Goal: Task Accomplishment & Management: Use online tool/utility

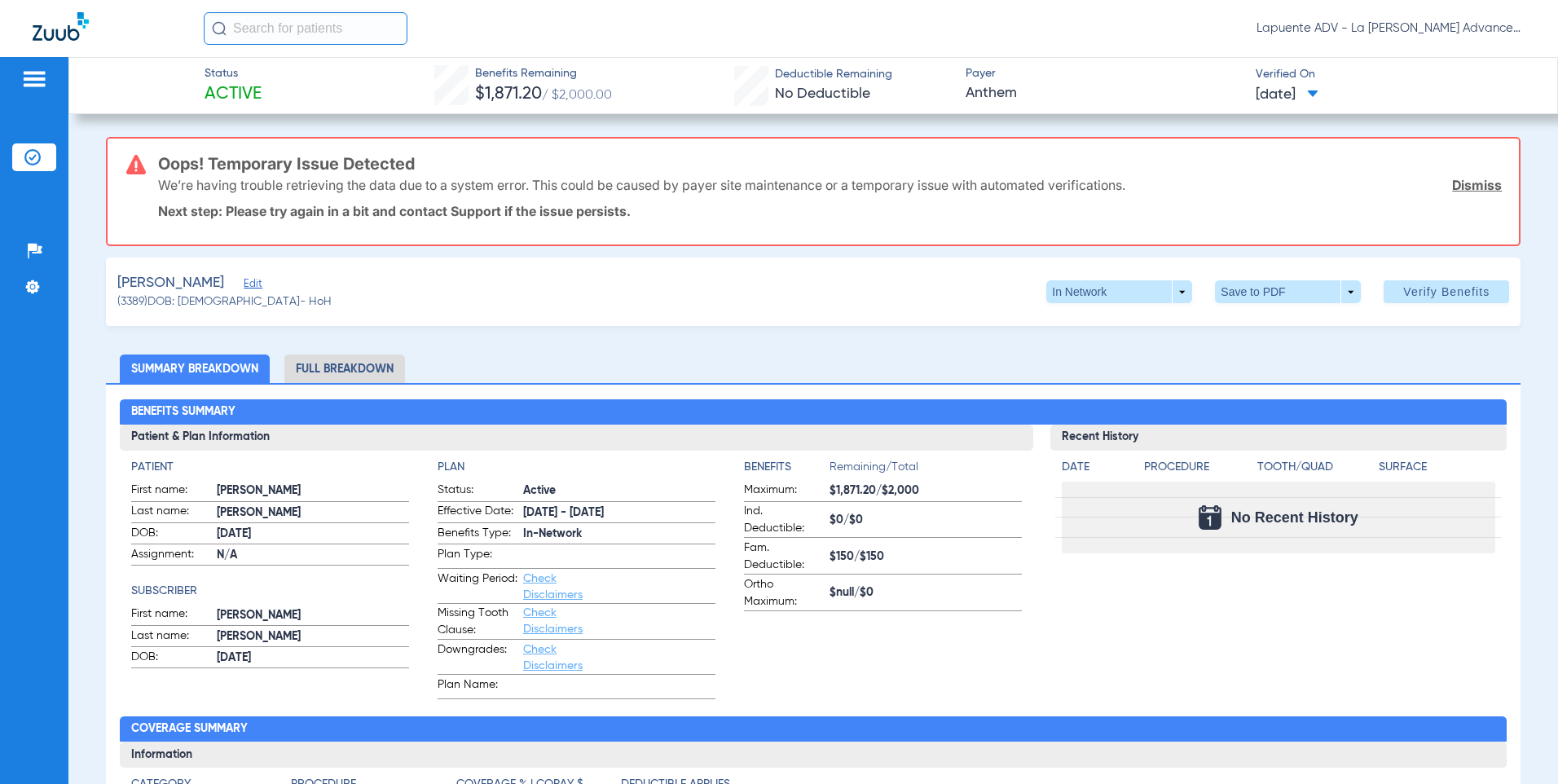
click at [1452, 185] on link "Dismiss" at bounding box center [1477, 185] width 50 height 16
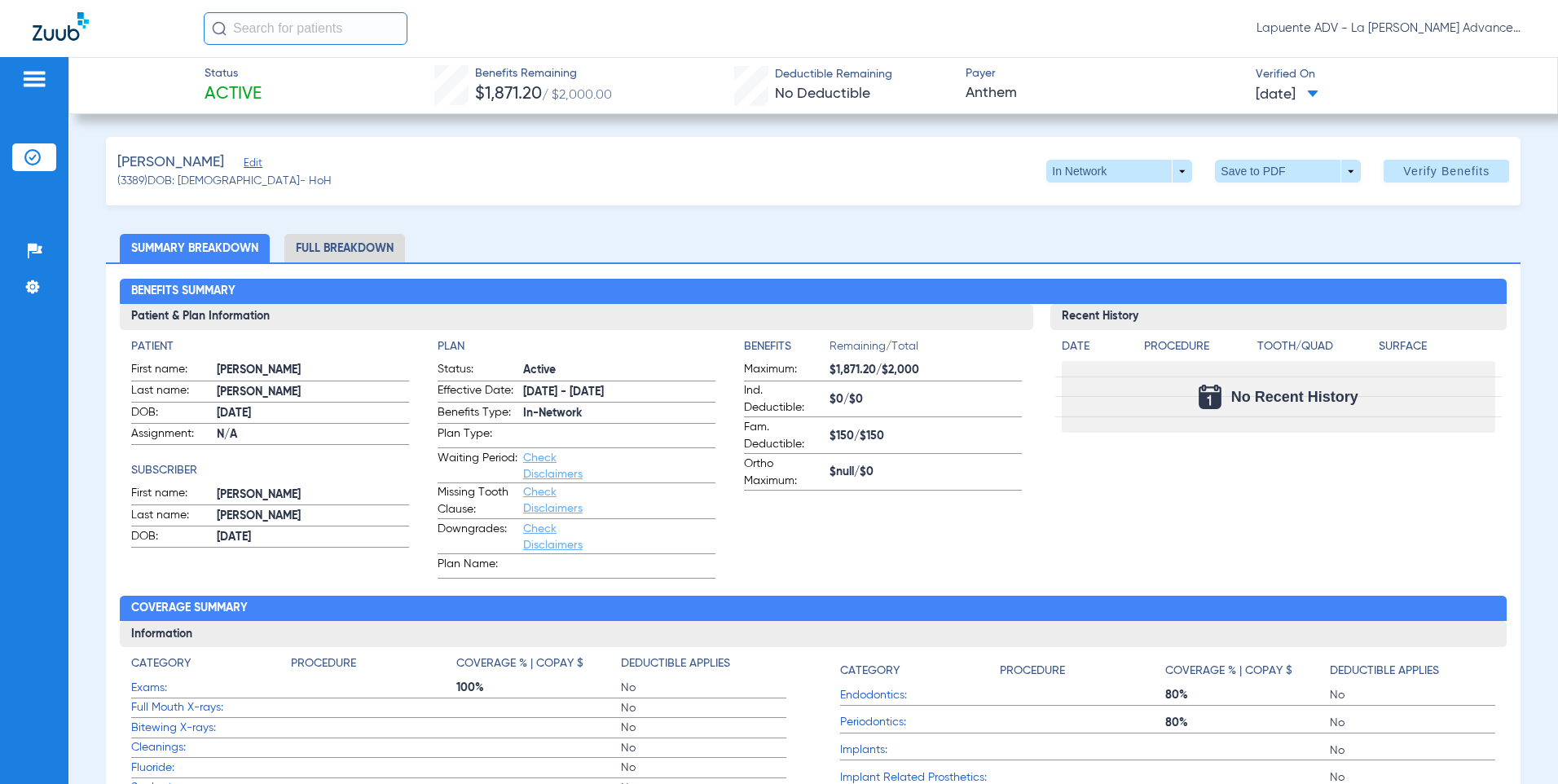
click at [252, 165] on span "Edit" at bounding box center [251, 165] width 15 height 15
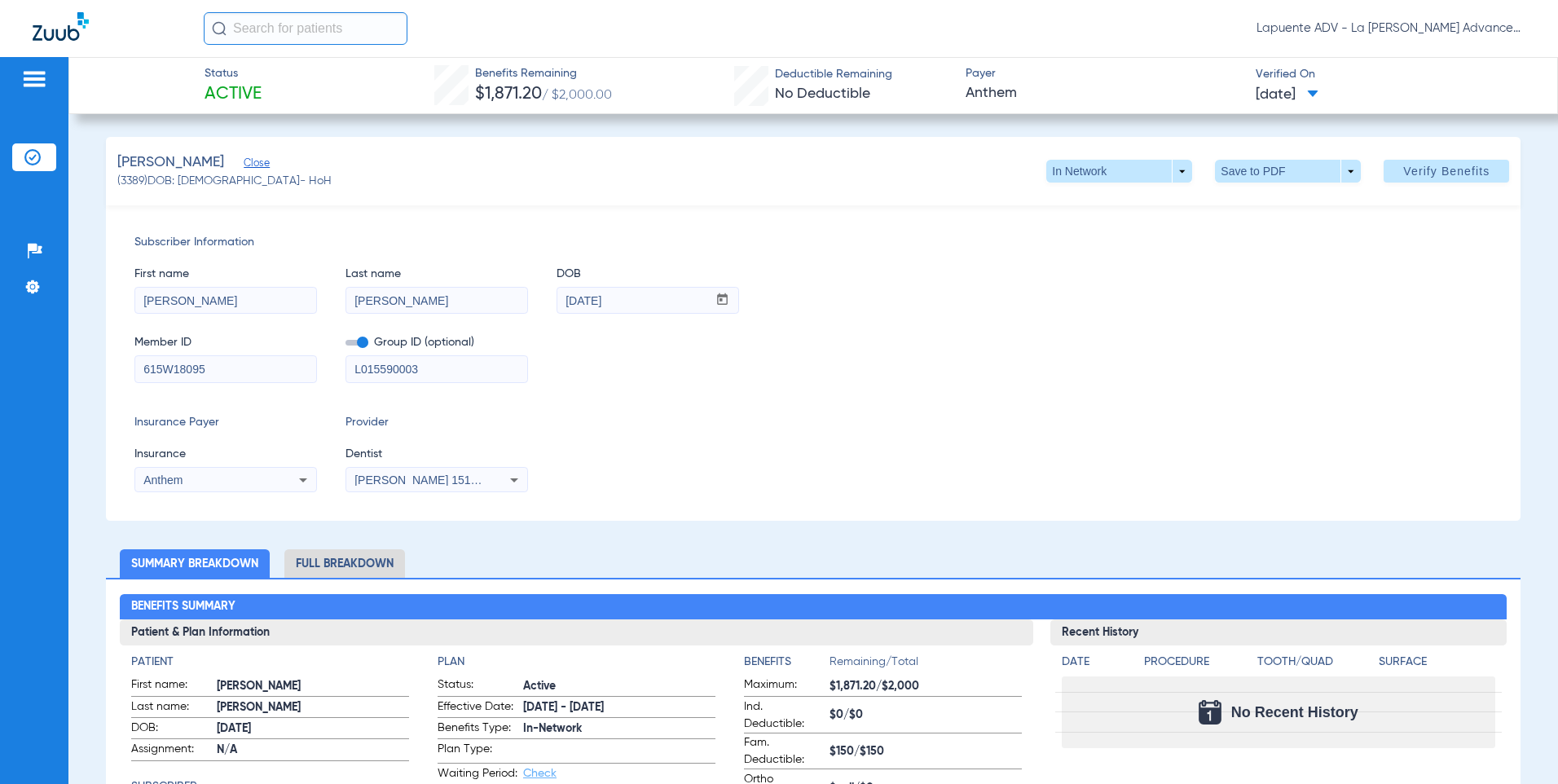
click at [431, 480] on span "[PERSON_NAME] 1518541242" at bounding box center [435, 480] width 160 height 13
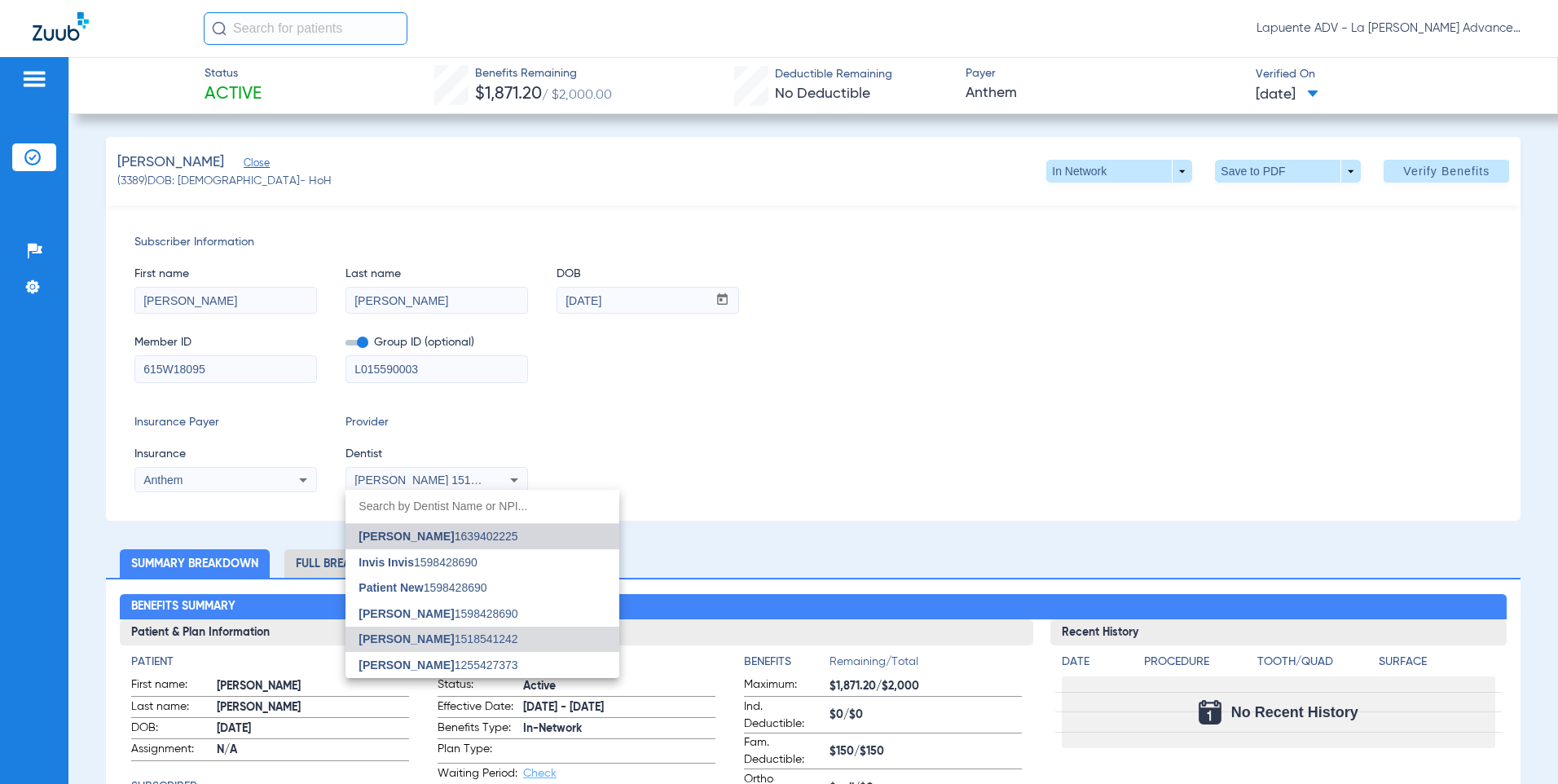
click at [418, 533] on span "[PERSON_NAME]" at bounding box center [406, 536] width 96 height 13
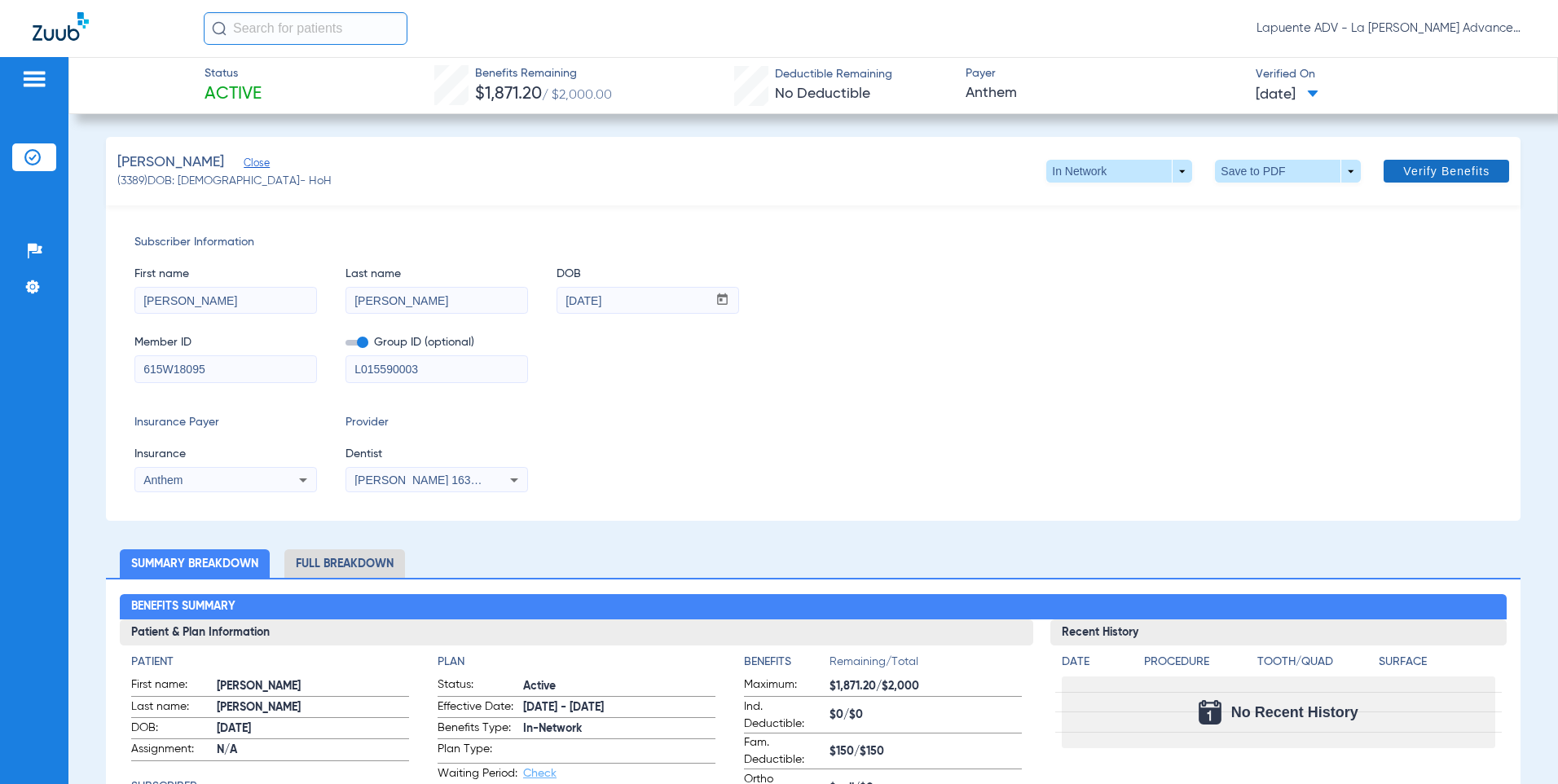
click at [1411, 169] on span "Verify Benefits" at bounding box center [1446, 171] width 87 height 13
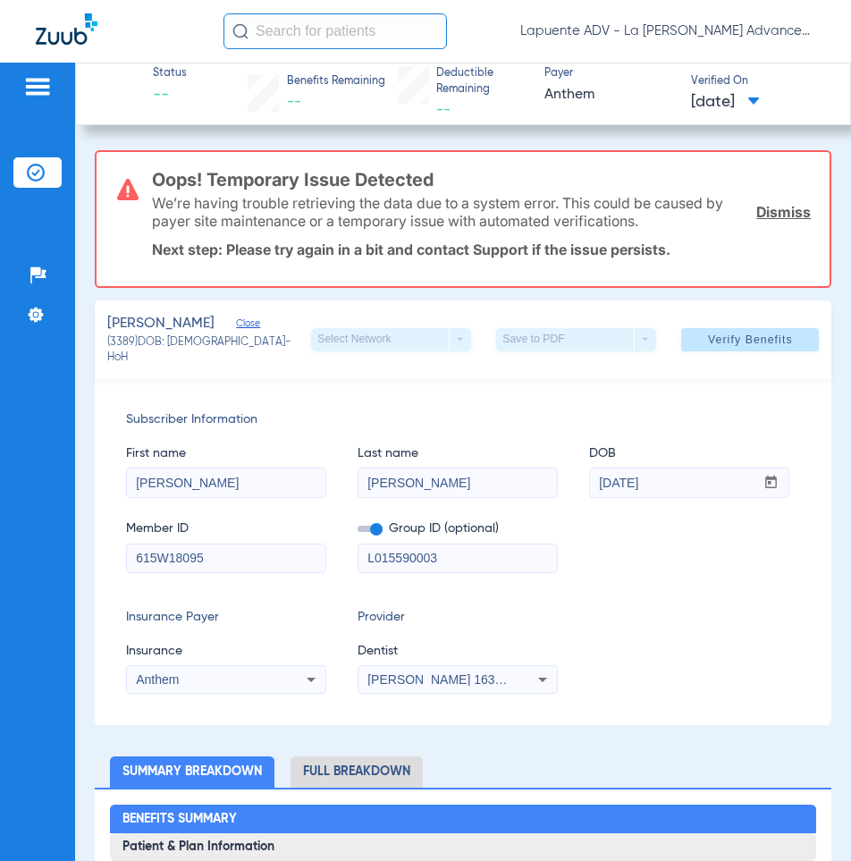
click at [780, 217] on link "Dismiss" at bounding box center [783, 212] width 55 height 18
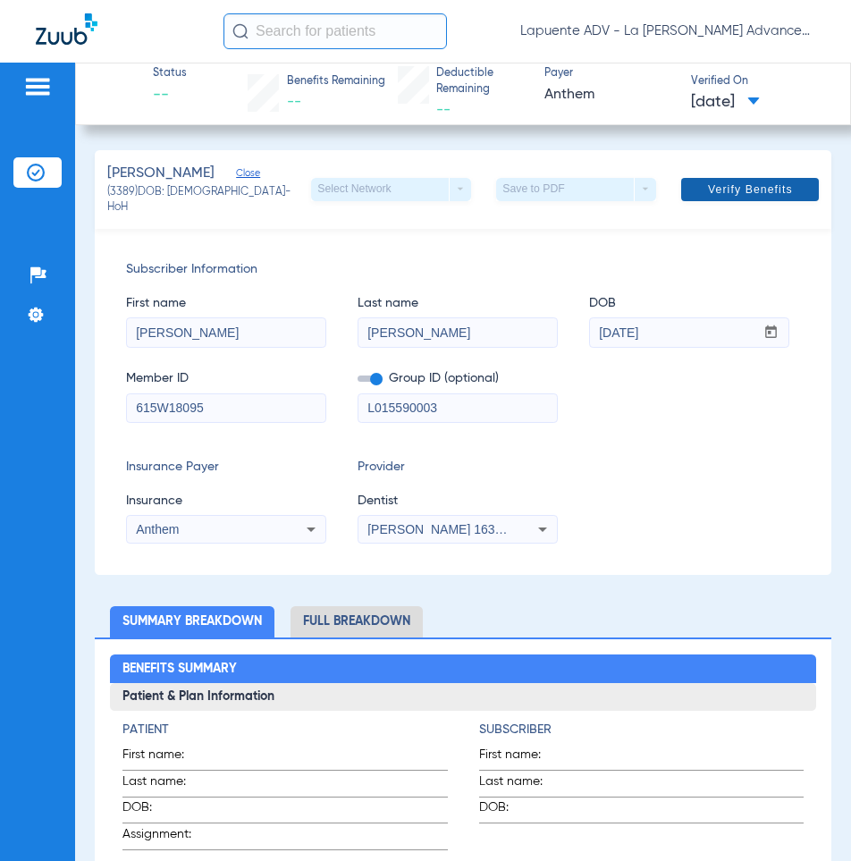
click at [681, 179] on span at bounding box center [750, 189] width 138 height 43
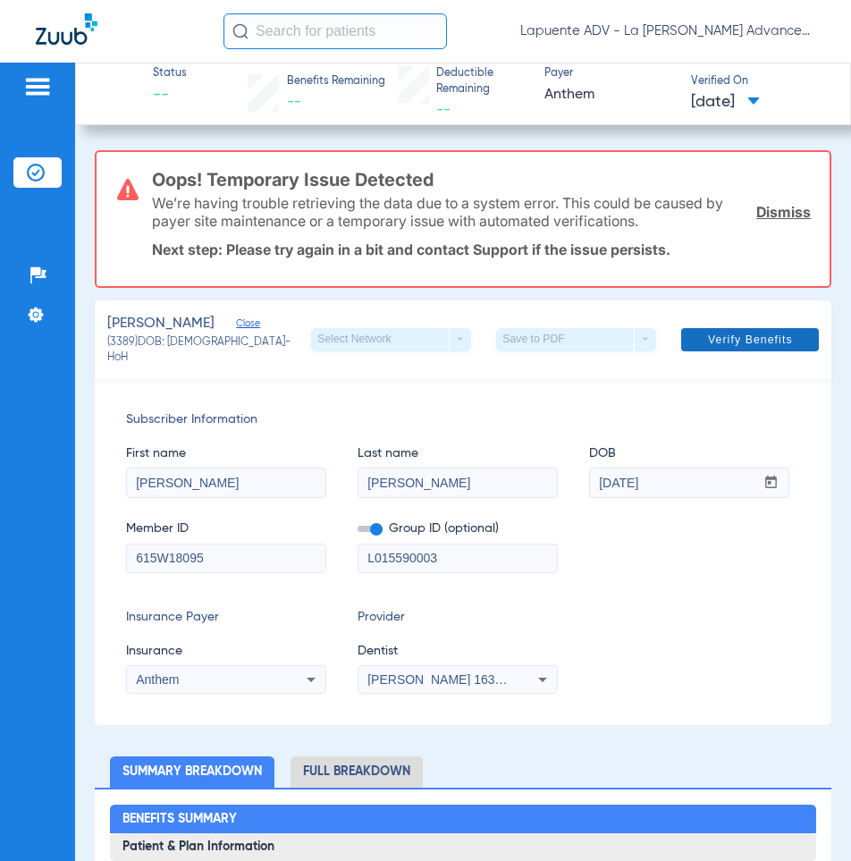
click at [756, 205] on link "Dismiss" at bounding box center [783, 212] width 55 height 18
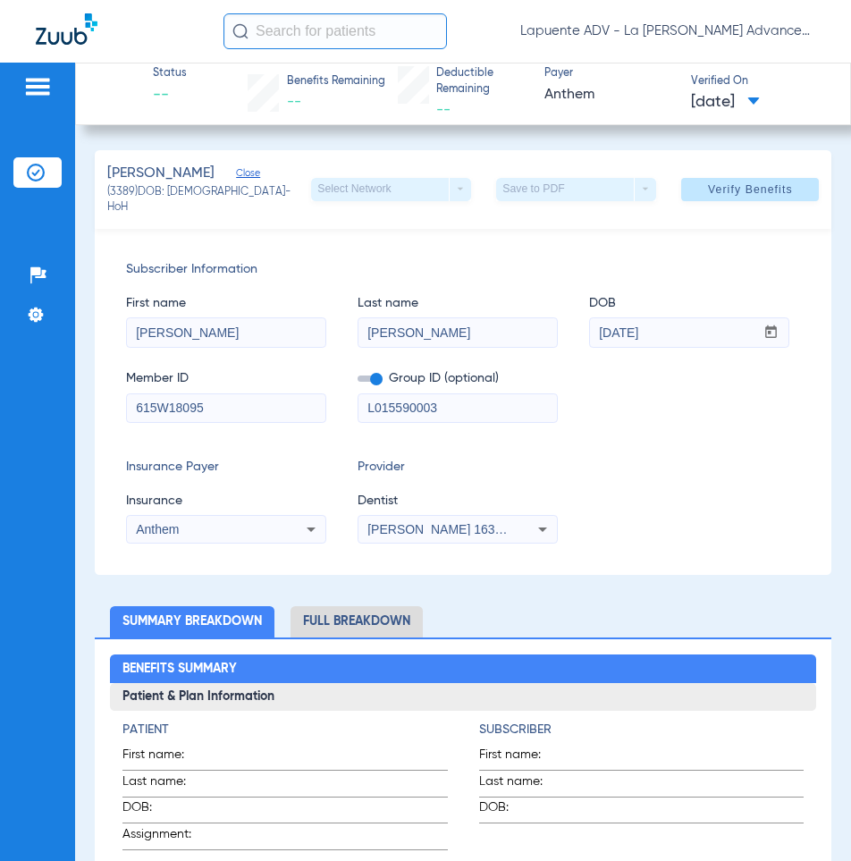
click at [388, 189] on div "Select Network arrow_drop_down" at bounding box center [391, 189] width 160 height 23
click at [738, 191] on span "Verify Benefits" at bounding box center [750, 189] width 85 height 14
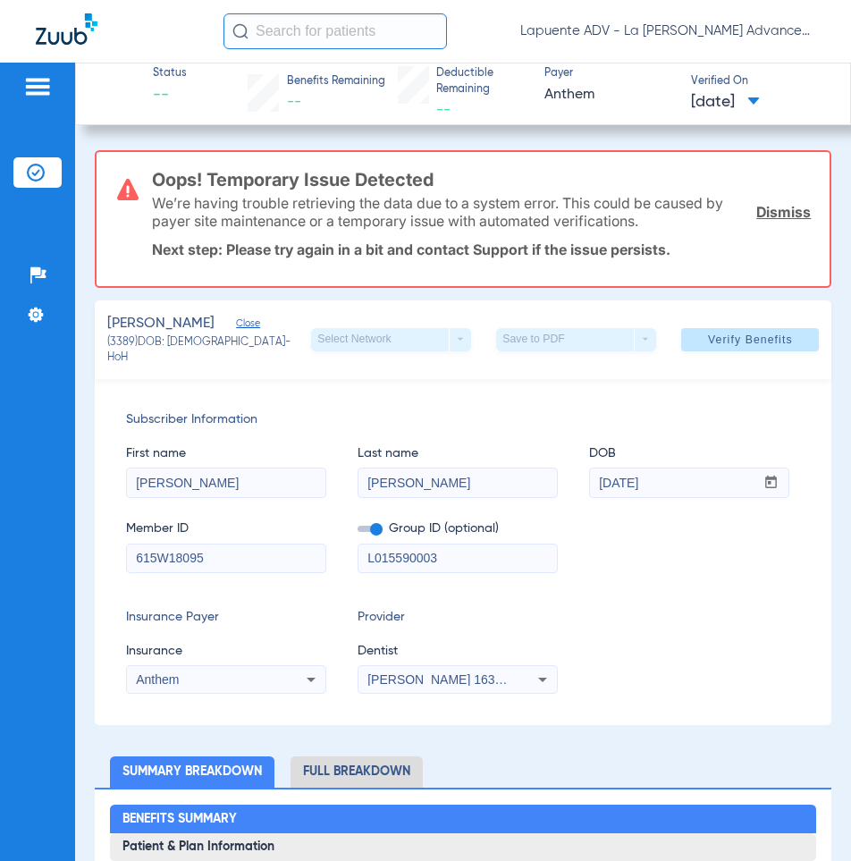
click at [759, 208] on link "Dismiss" at bounding box center [783, 212] width 55 height 18
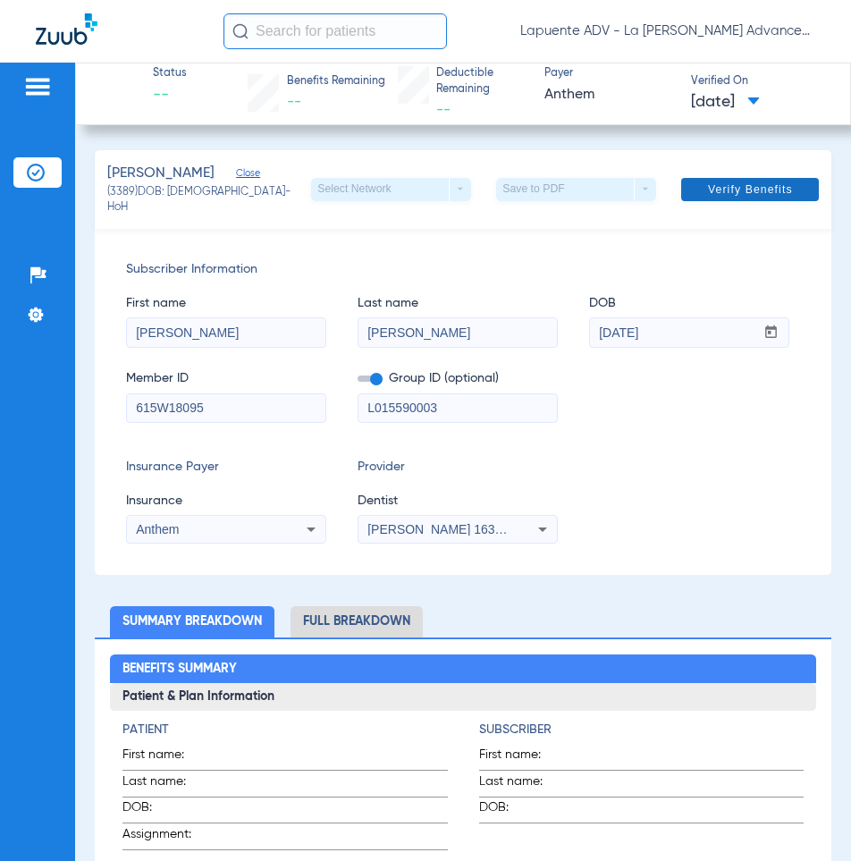
click at [707, 178] on span at bounding box center [750, 189] width 138 height 43
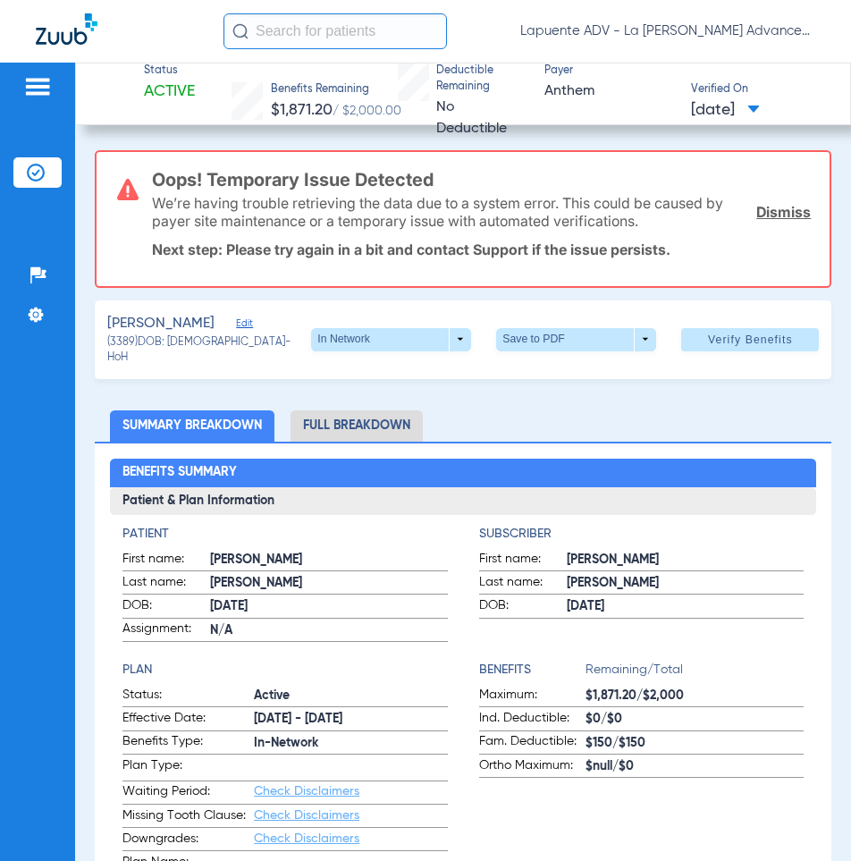
click at [764, 219] on link "Dismiss" at bounding box center [783, 212] width 55 height 18
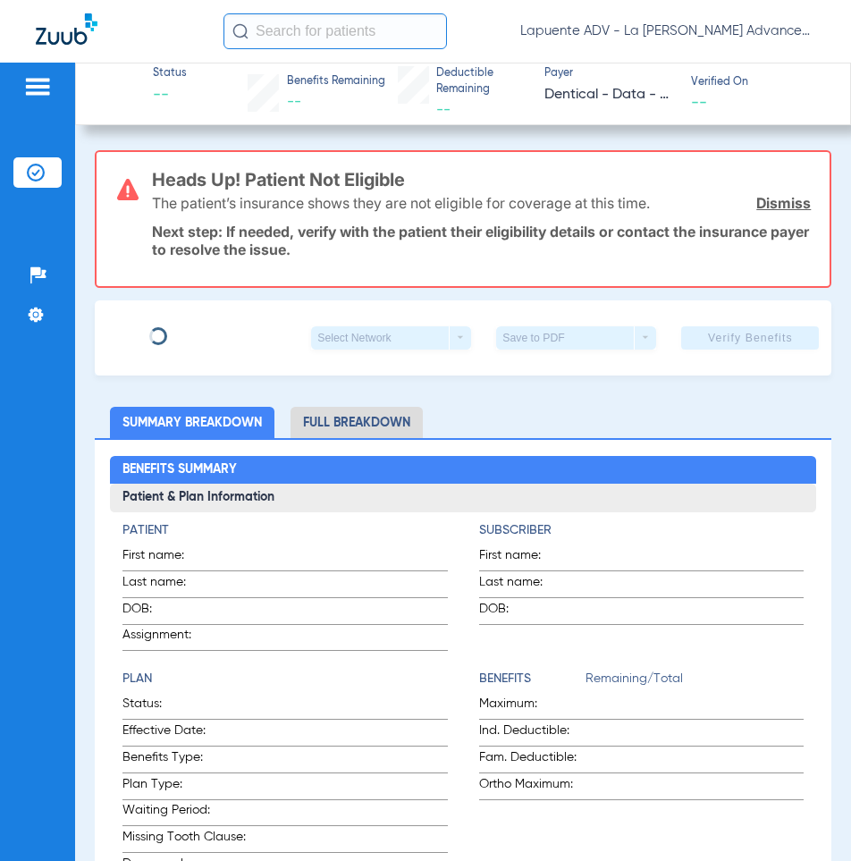
type input "[PERSON_NAME]"
type input "[DATE]"
type input "92904835D"
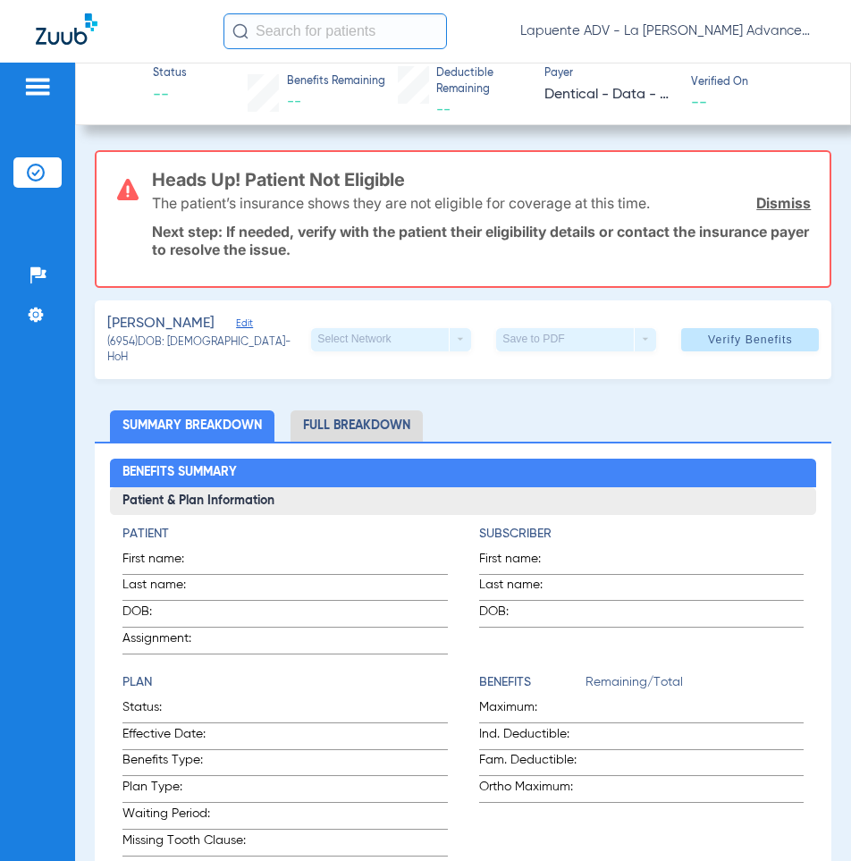
click at [757, 209] on link "Dismiss" at bounding box center [783, 203] width 55 height 18
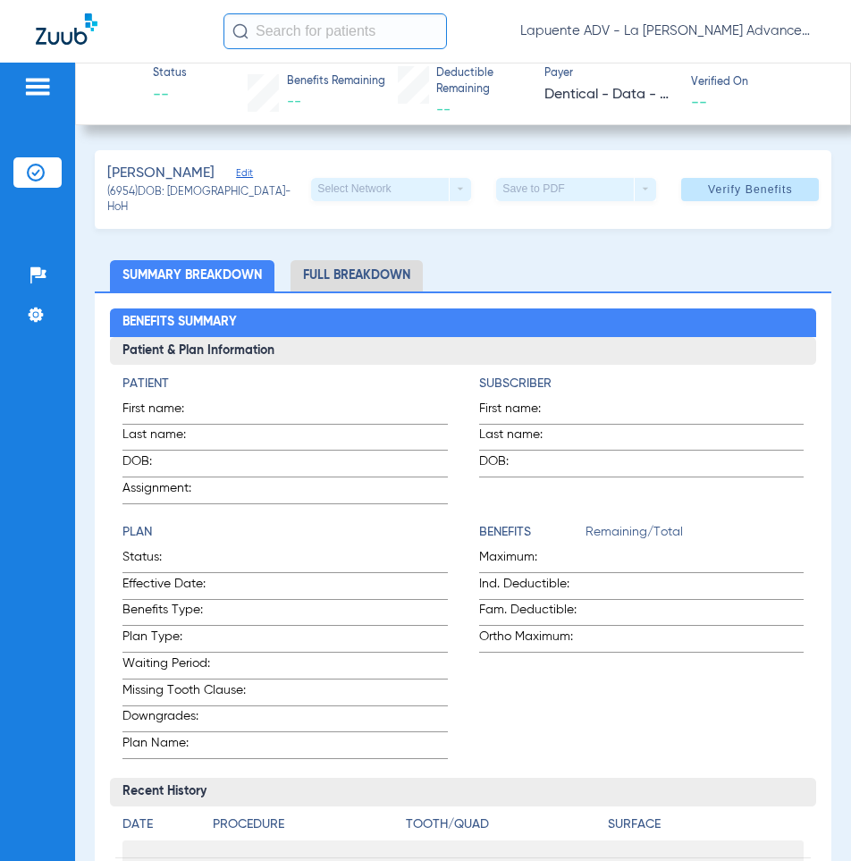
click at [252, 173] on span "Edit" at bounding box center [244, 175] width 16 height 17
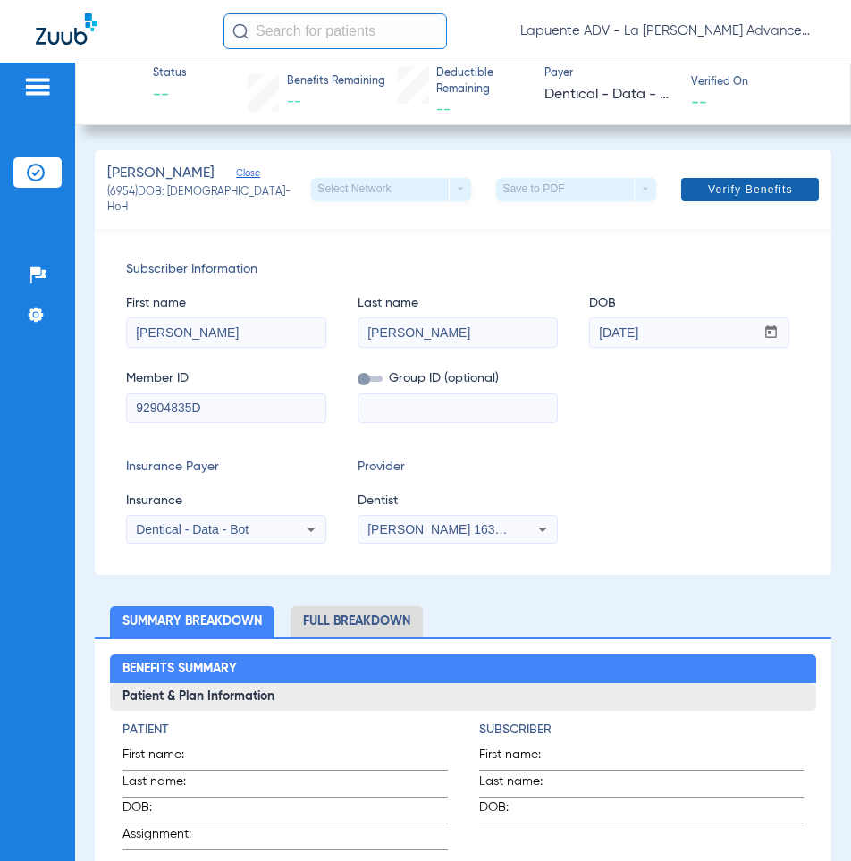
click at [722, 192] on span "Verify Benefits" at bounding box center [750, 189] width 85 height 14
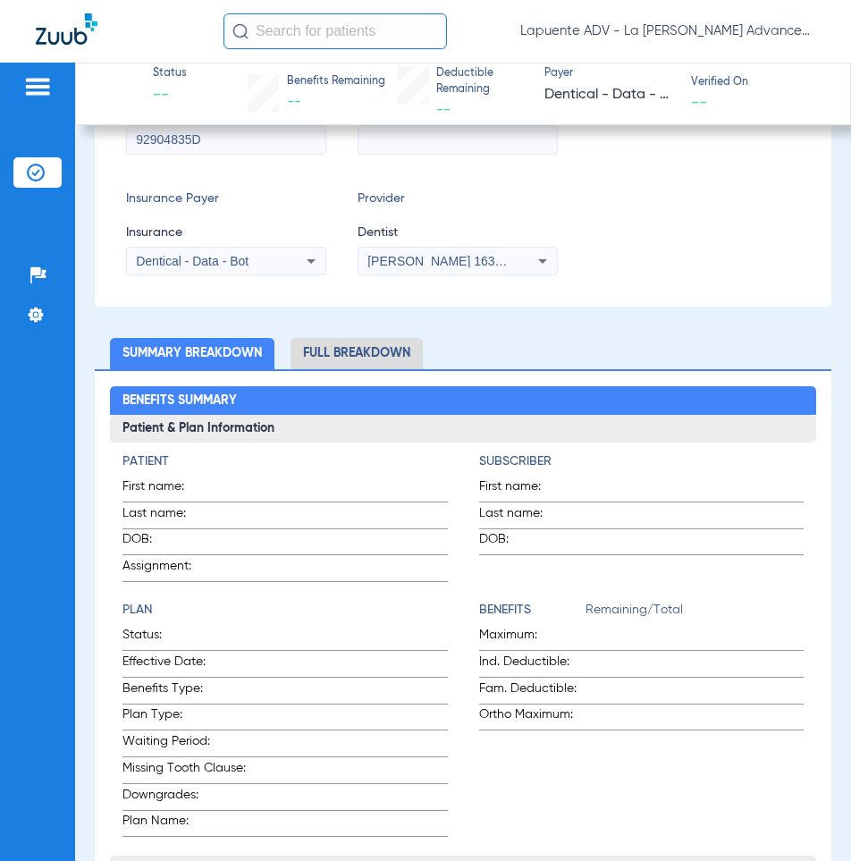
scroll to position [61, 0]
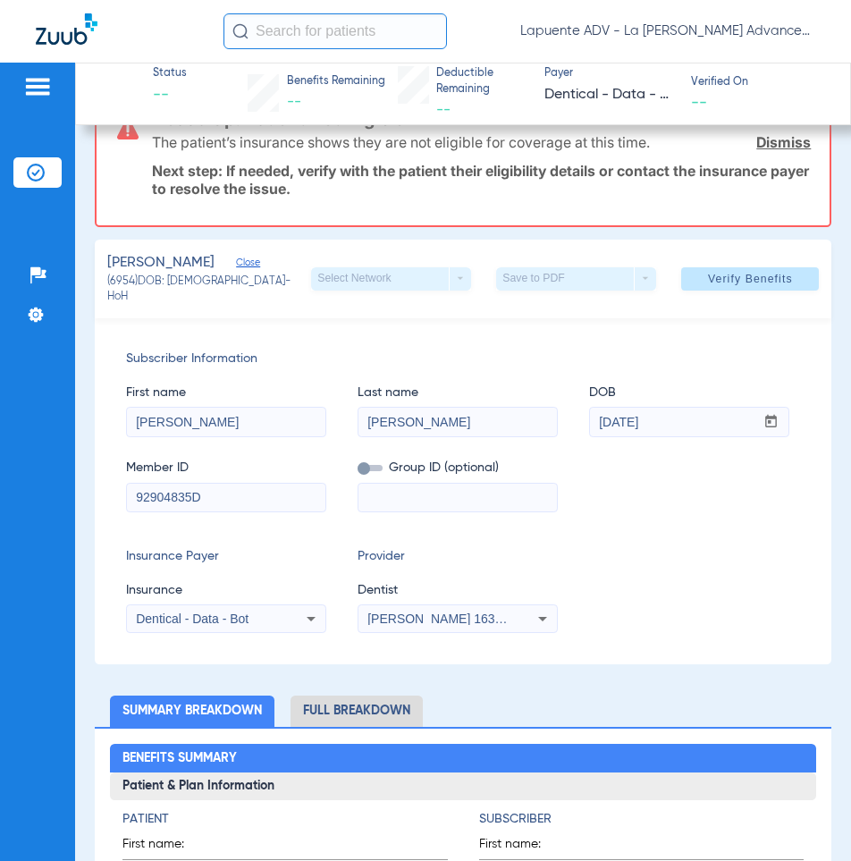
click at [302, 609] on icon at bounding box center [310, 618] width 21 height 21
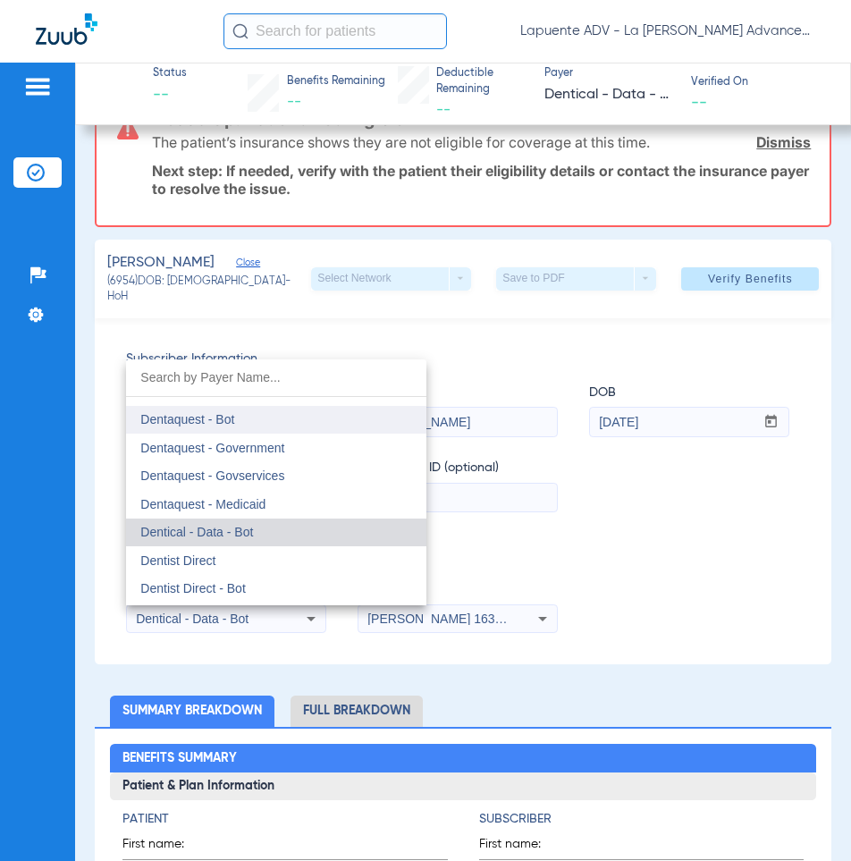
scroll to position [5316, 0]
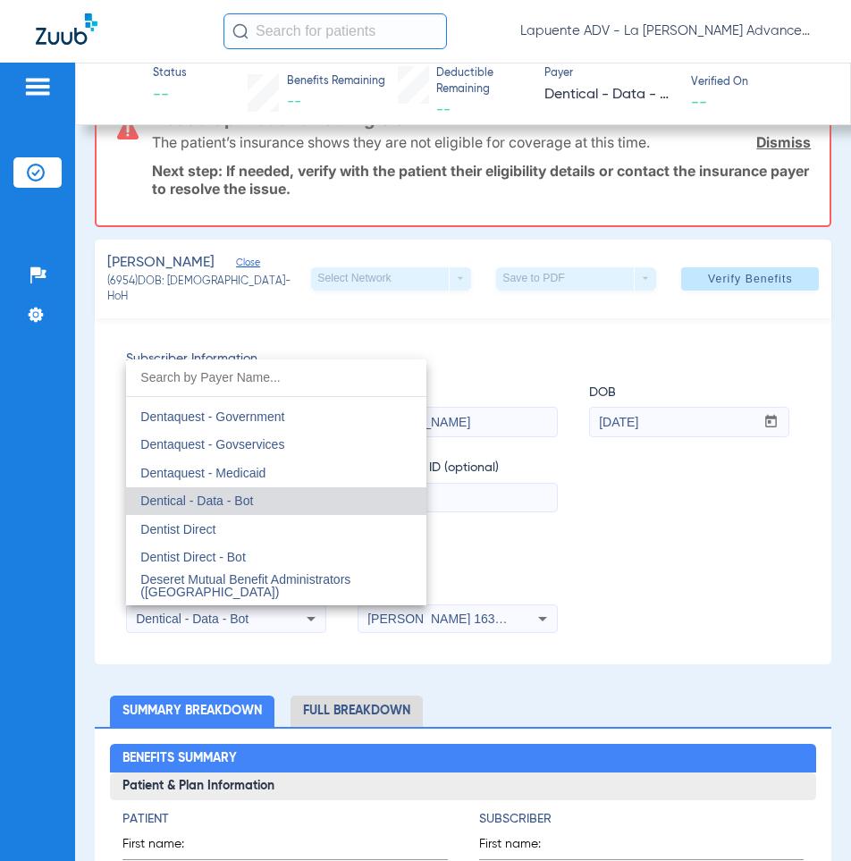
click at [264, 504] on mat-option "Dentical - Data - Bot" at bounding box center [276, 501] width 300 height 29
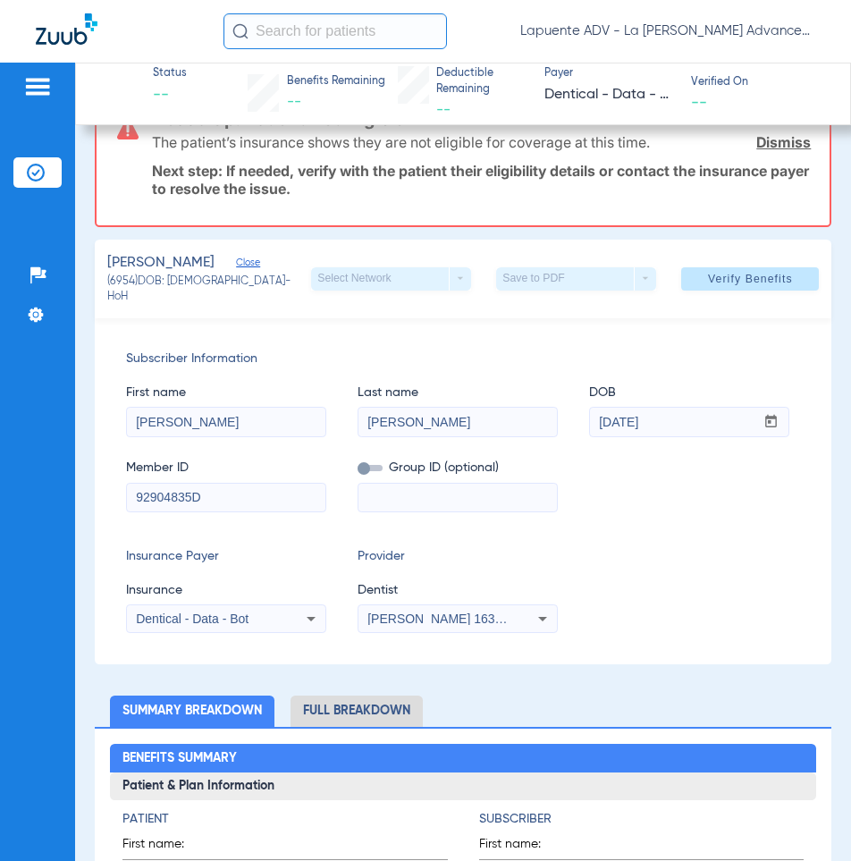
scroll to position [0, 0]
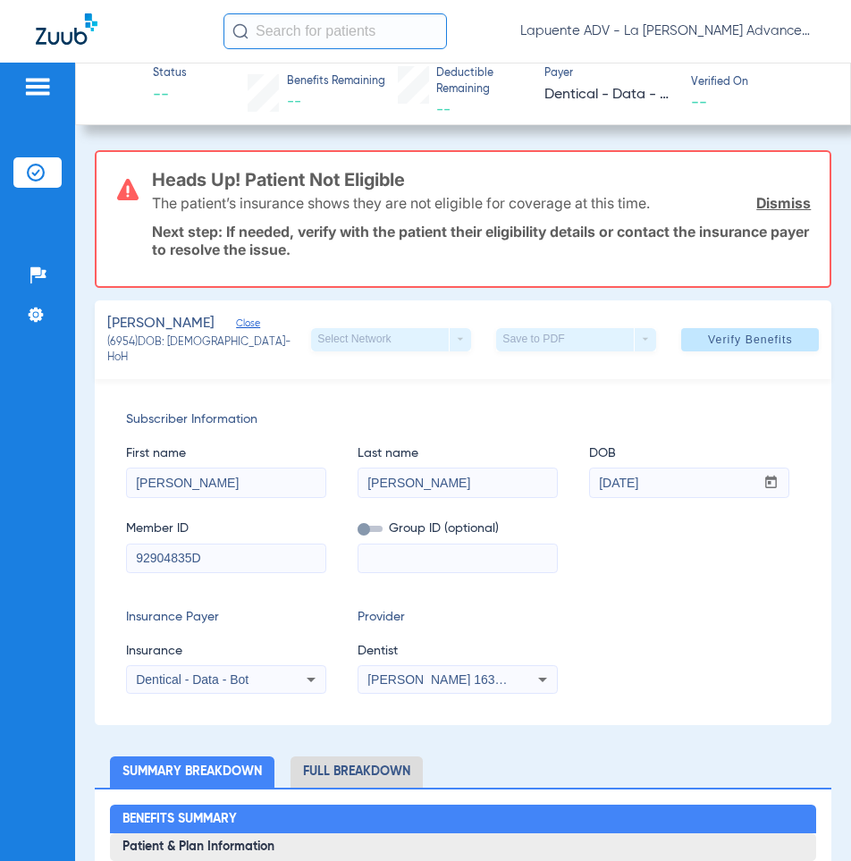
click at [759, 198] on link "Dismiss" at bounding box center [783, 203] width 55 height 18
